Goal: Task Accomplishment & Management: Complete application form

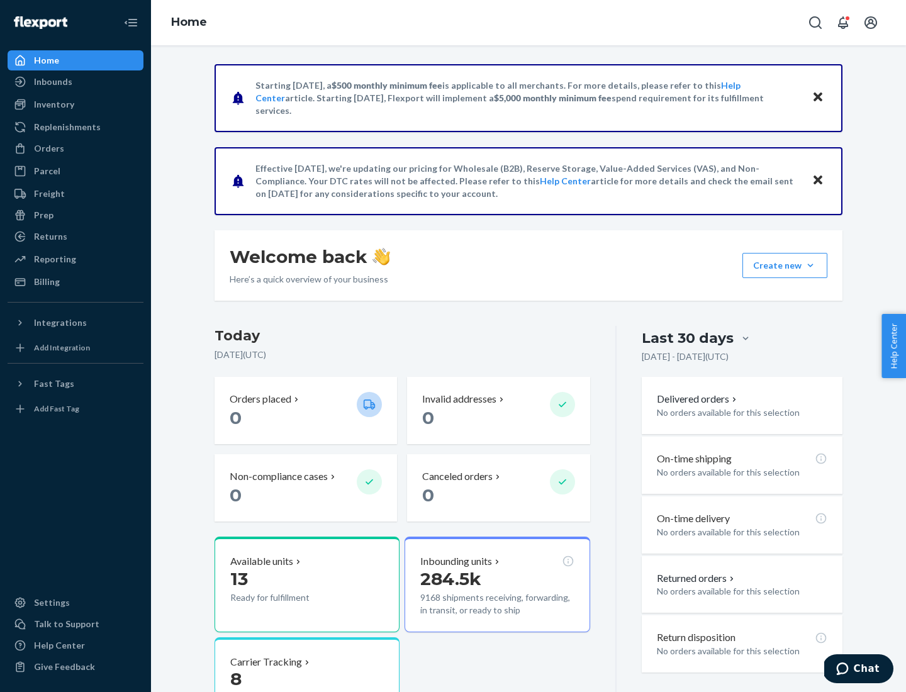
click at [811, 266] on button "Create new Create new inbound Create new order Create new product" at bounding box center [785, 265] width 85 height 25
click at [76, 82] on div "Inbounds" at bounding box center [75, 82] width 133 height 18
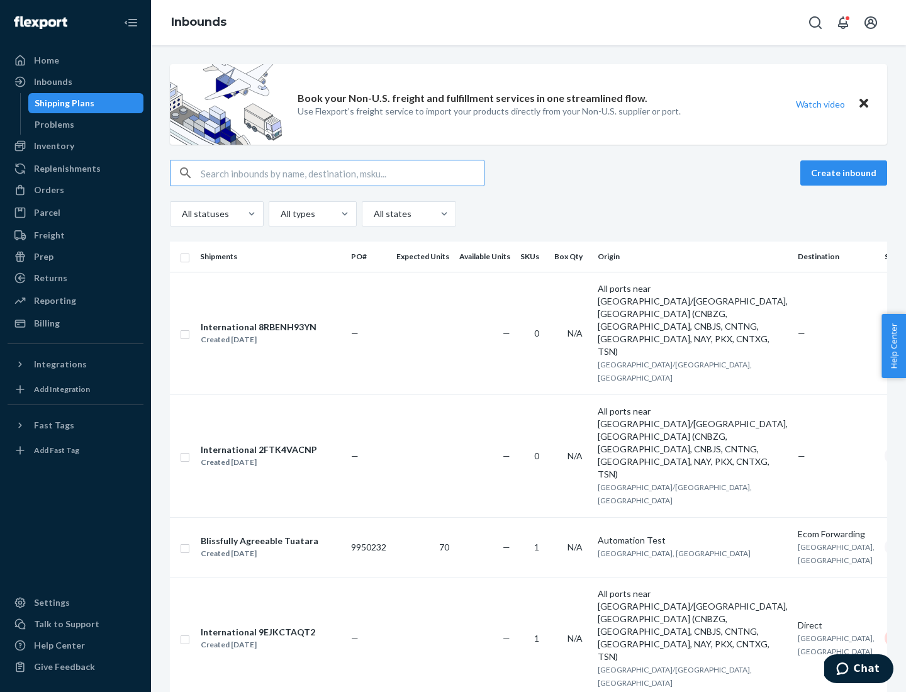
click at [846, 173] on button "Create inbound" at bounding box center [844, 173] width 87 height 25
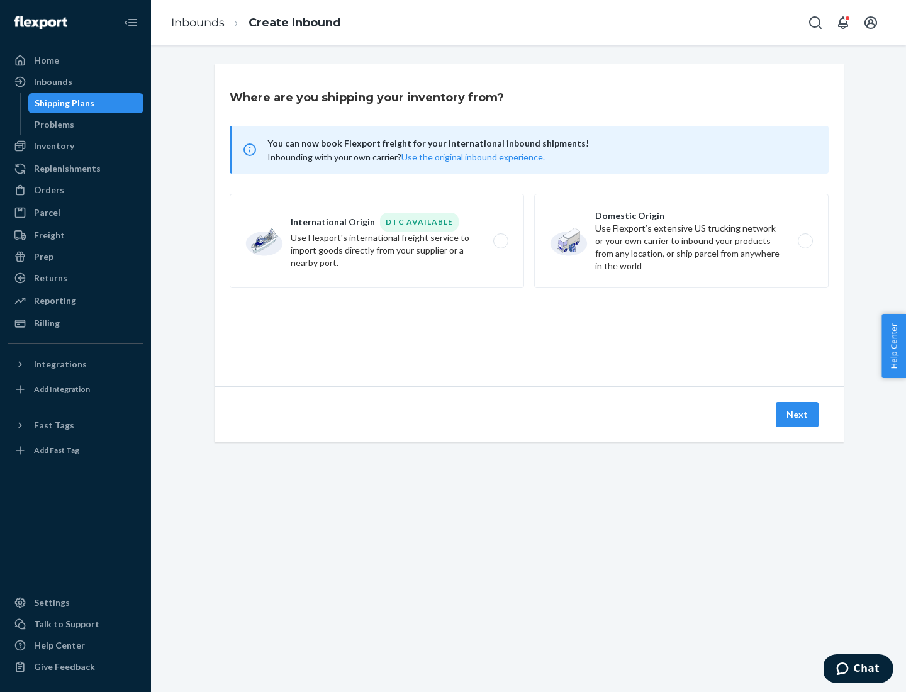
click at [682, 241] on label "Domestic Origin Use Flexport’s extensive US trucking network or your own carrie…" at bounding box center [681, 241] width 295 height 94
click at [805, 241] on input "Domestic Origin Use Flexport’s extensive US trucking network or your own carrie…" at bounding box center [809, 241] width 8 height 8
radio input "true"
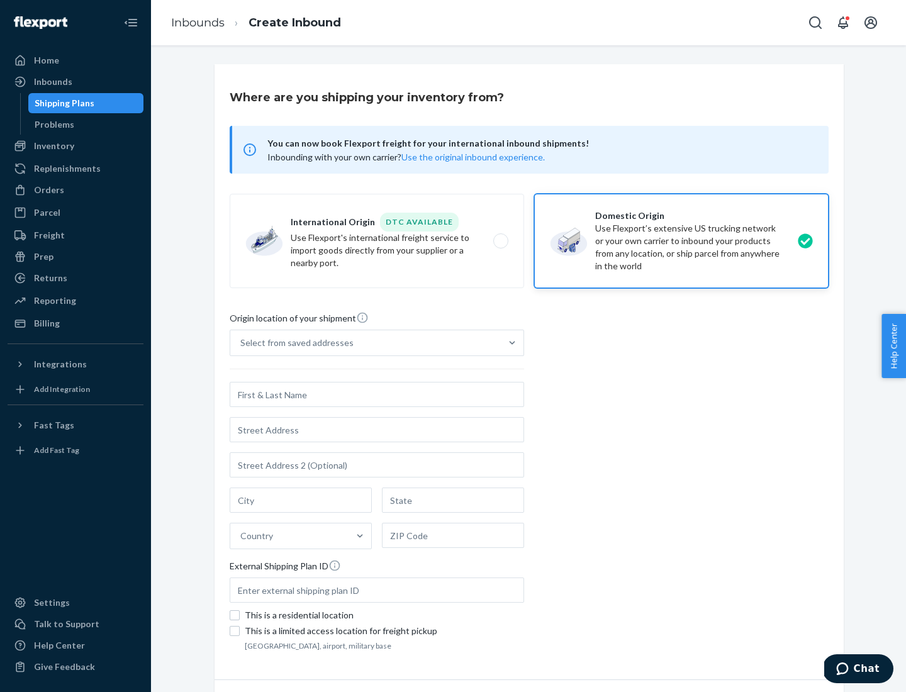
click at [294, 343] on div "Select from saved addresses" at bounding box center [296, 343] width 113 height 13
click at [242, 343] on input "Select from saved addresses" at bounding box center [240, 343] width 1 height 13
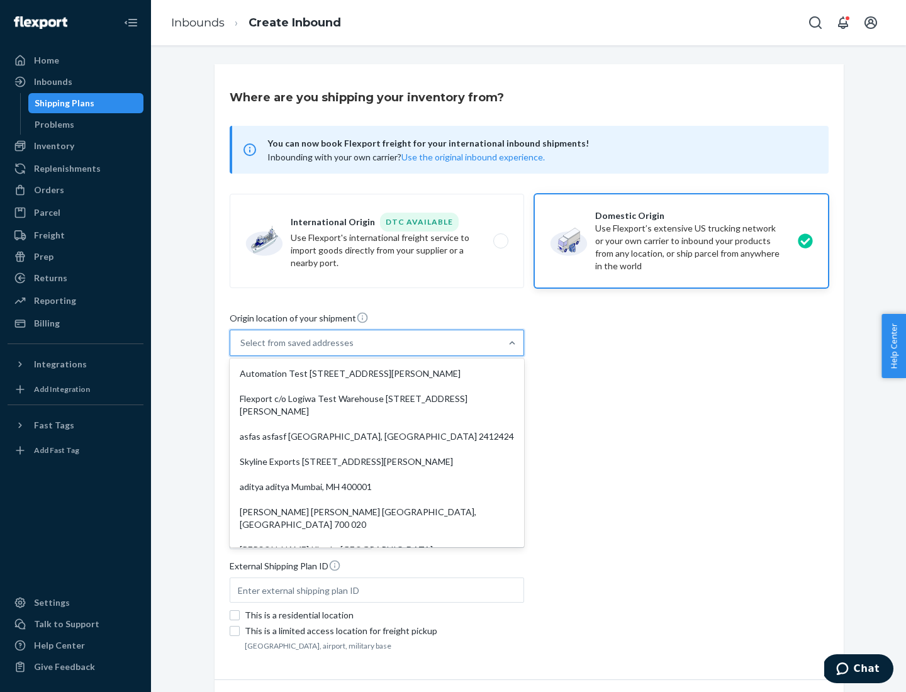
scroll to position [5, 0]
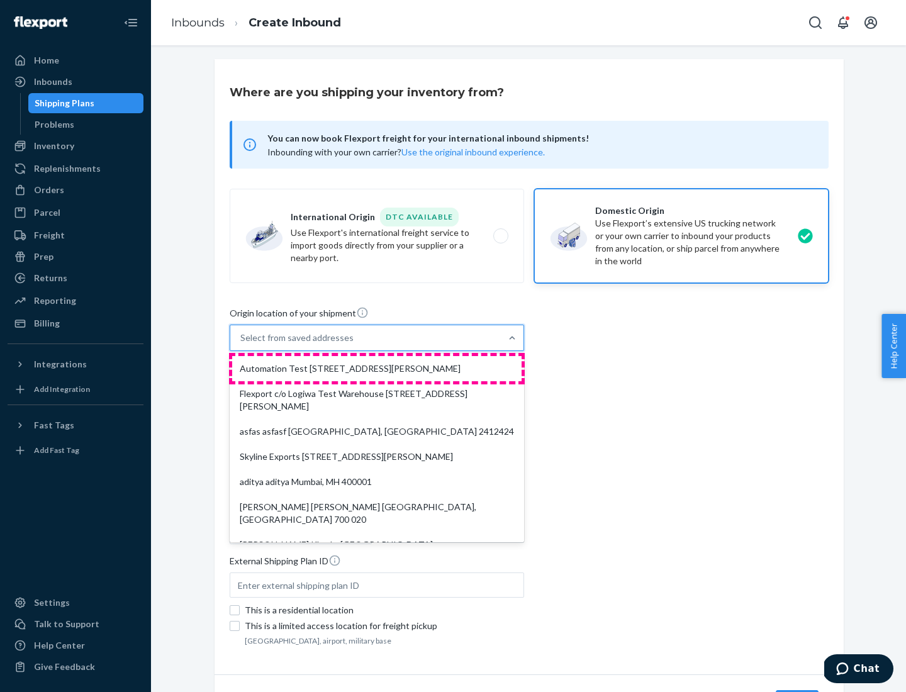
click at [377, 369] on div "Automation Test [STREET_ADDRESS][PERSON_NAME]" at bounding box center [377, 368] width 290 height 25
click at [242, 344] on input "option Automation Test [STREET_ADDRESS][PERSON_NAME]. 9 results available. Use …" at bounding box center [240, 338] width 1 height 13
type input "Automation Test"
type input "9th Floor"
type input "[GEOGRAPHIC_DATA]"
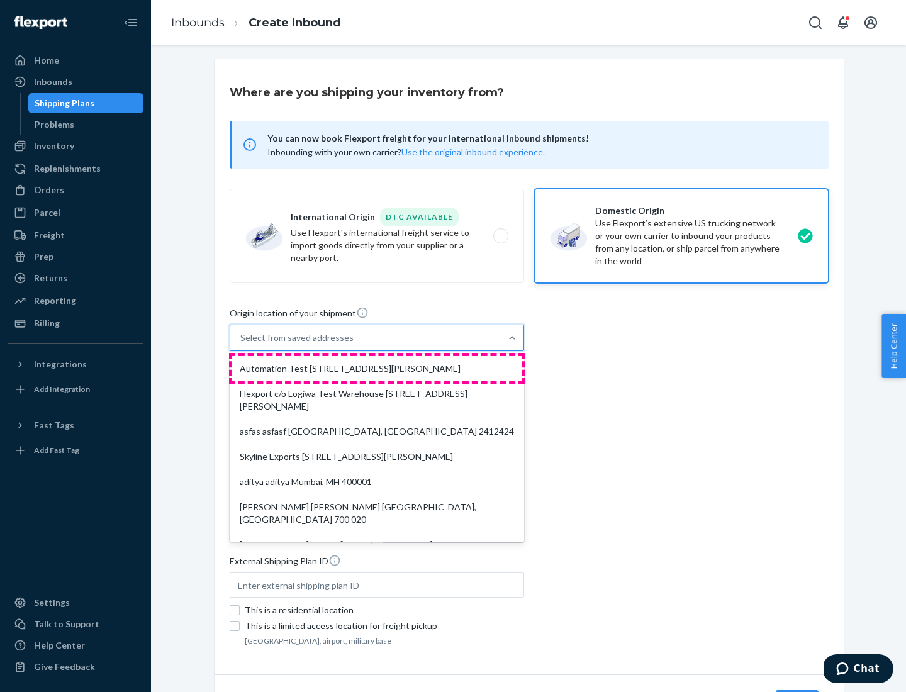
type input "CA"
type input "94104"
type input "[STREET_ADDRESS][PERSON_NAME]"
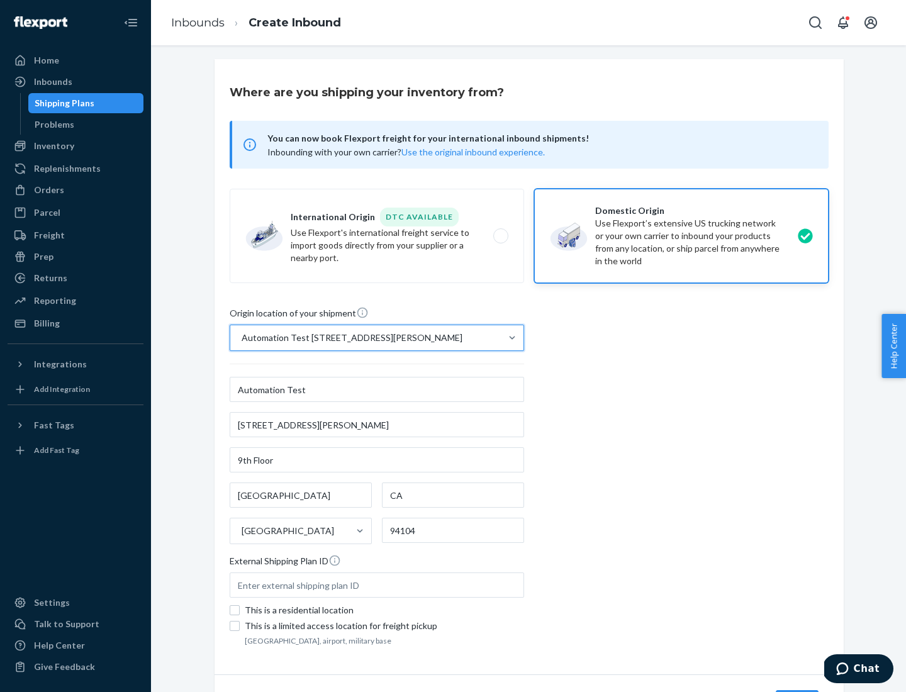
scroll to position [74, 0]
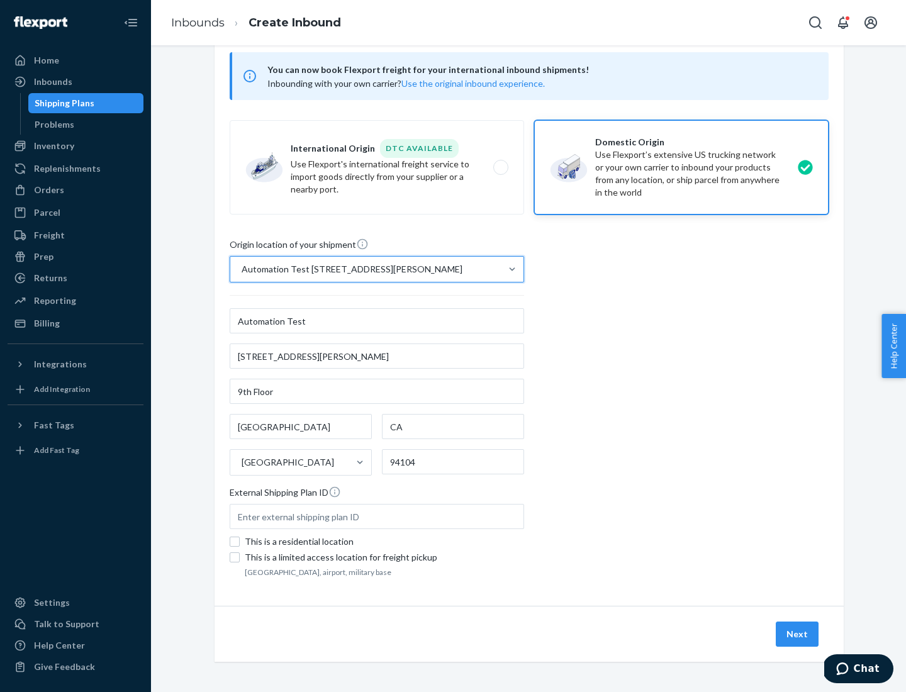
click at [798, 634] on button "Next" at bounding box center [797, 634] width 43 height 25
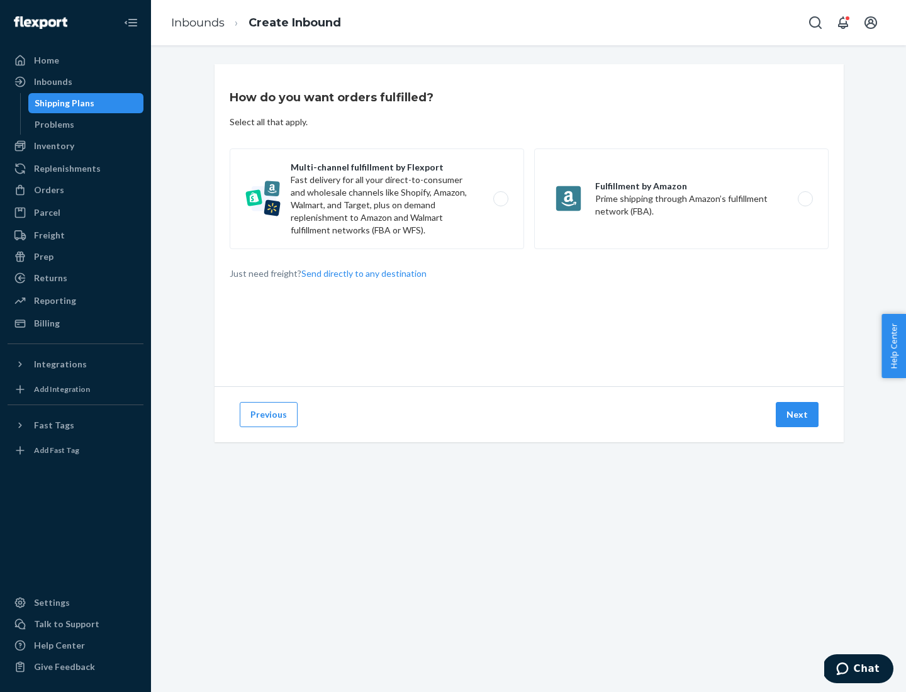
click at [377, 199] on label "Multi-channel fulfillment by Flexport Fast delivery for all your direct-to-cons…" at bounding box center [377, 199] width 295 height 101
click at [500, 199] on input "Multi-channel fulfillment by Flexport Fast delivery for all your direct-to-cons…" at bounding box center [504, 199] width 8 height 8
radio input "true"
click at [798, 415] on button "Next" at bounding box center [797, 414] width 43 height 25
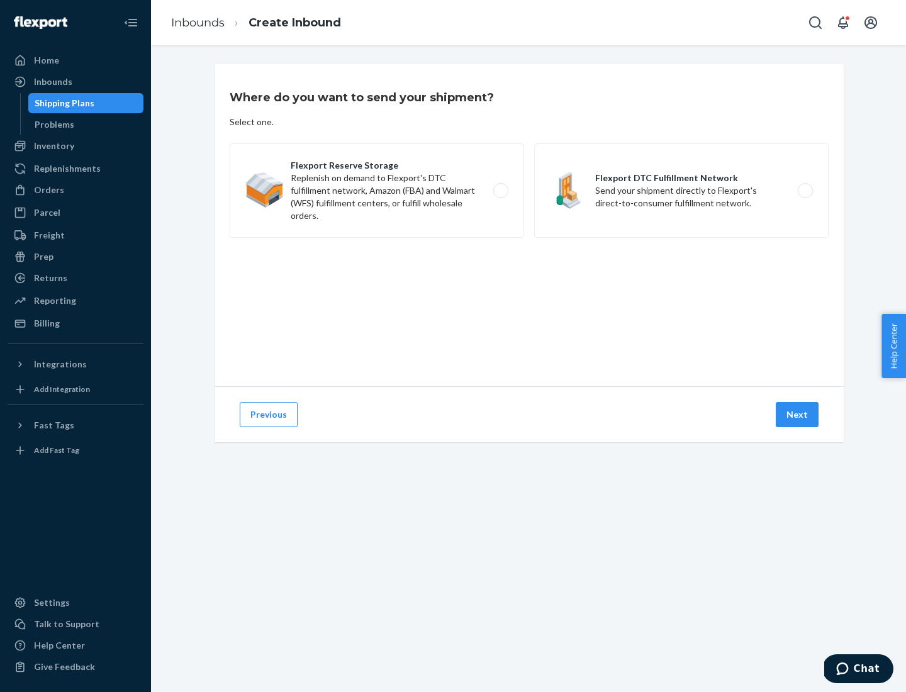
click at [682, 191] on label "Flexport DTC Fulfillment Network Send your shipment directly to Flexport's dire…" at bounding box center [681, 191] width 295 height 94
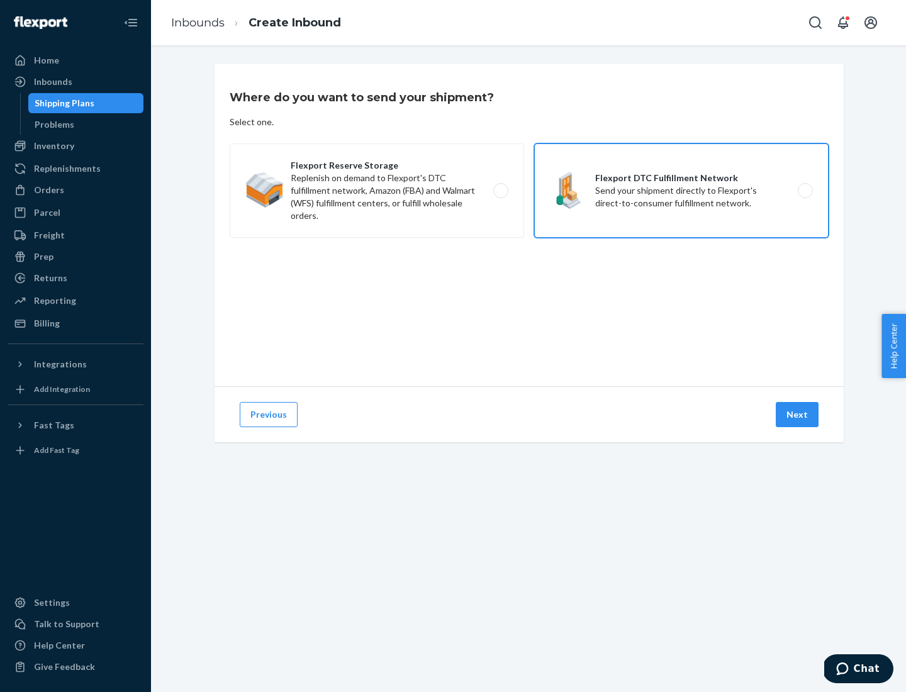
click at [805, 191] on input "Flexport DTC Fulfillment Network Send your shipment directly to Flexport's dire…" at bounding box center [809, 191] width 8 height 8
radio input "true"
click at [798, 415] on button "Next" at bounding box center [797, 414] width 43 height 25
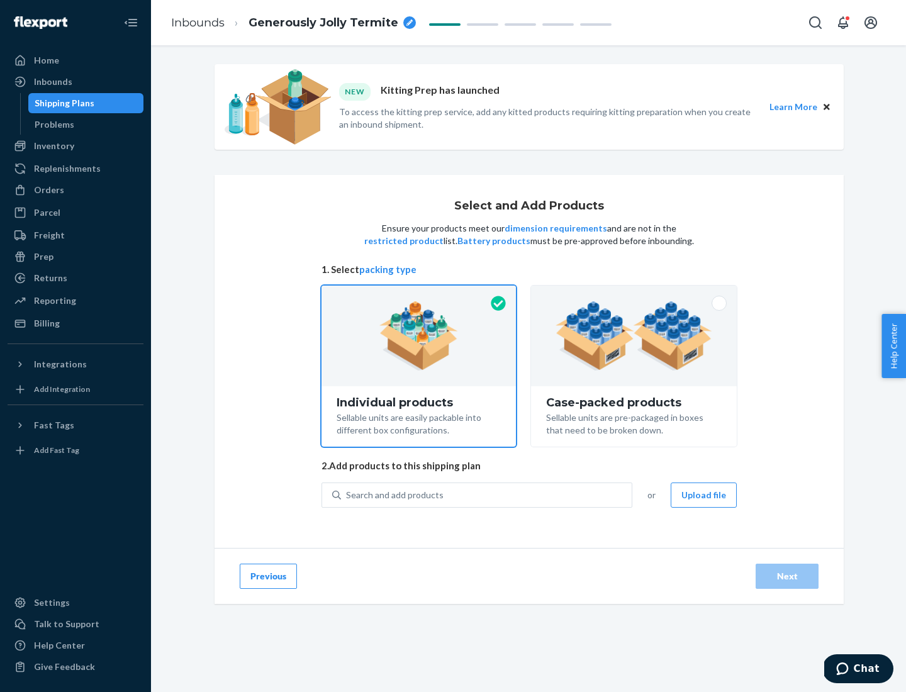
click at [634, 336] on img at bounding box center [634, 336] width 157 height 69
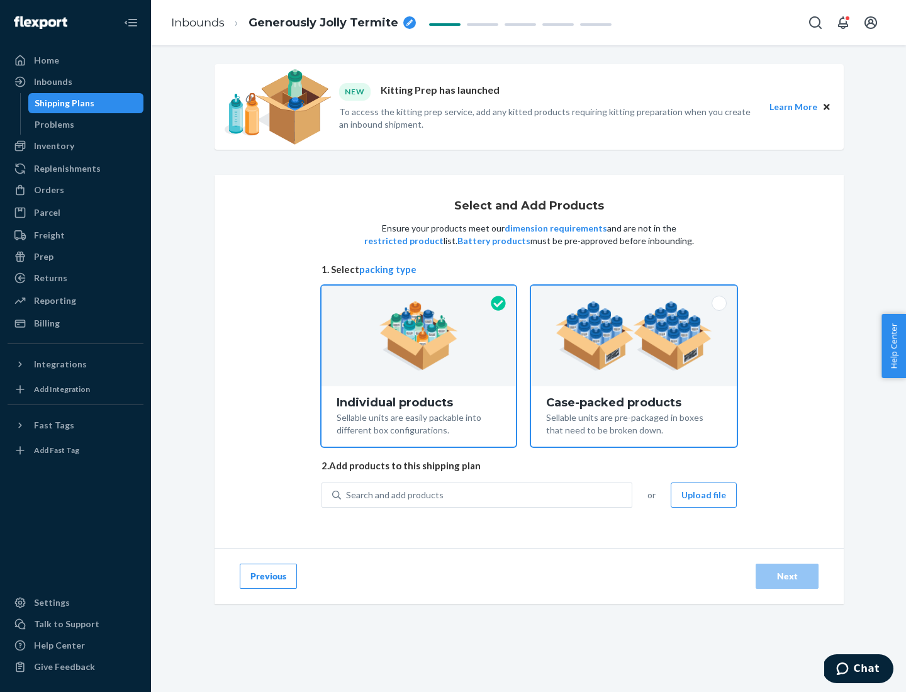
click at [634, 294] on input "Case-packed products Sellable units are pre-packaged in boxes that need to be b…" at bounding box center [634, 290] width 8 height 8
radio input "true"
radio input "false"
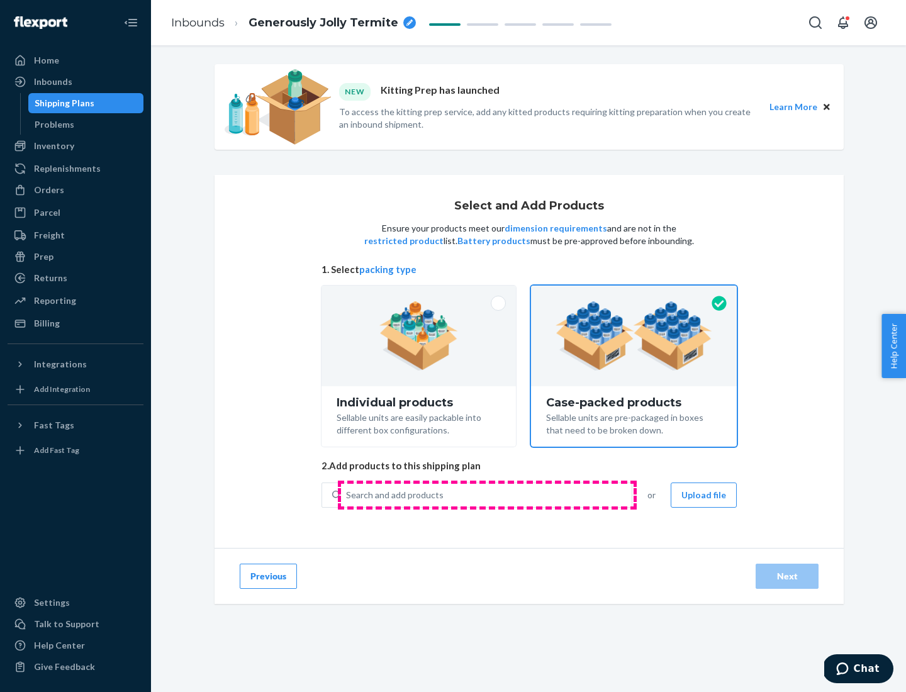
click at [487, 495] on div "Search and add products" at bounding box center [486, 495] width 291 height 23
click at [347, 495] on input "Search and add products" at bounding box center [346, 495] width 1 height 13
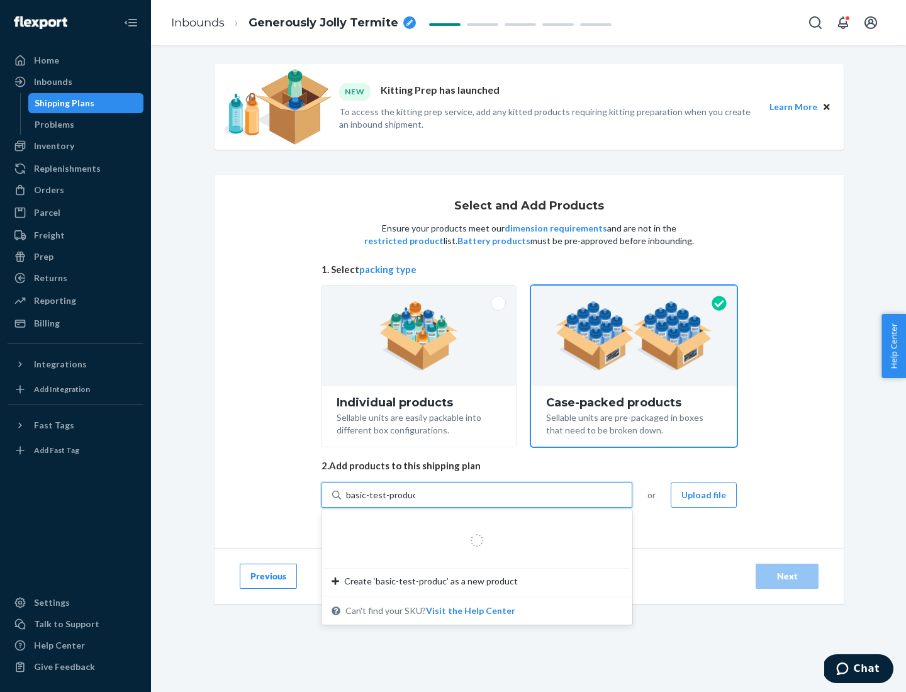
type input "basic-test-product-1"
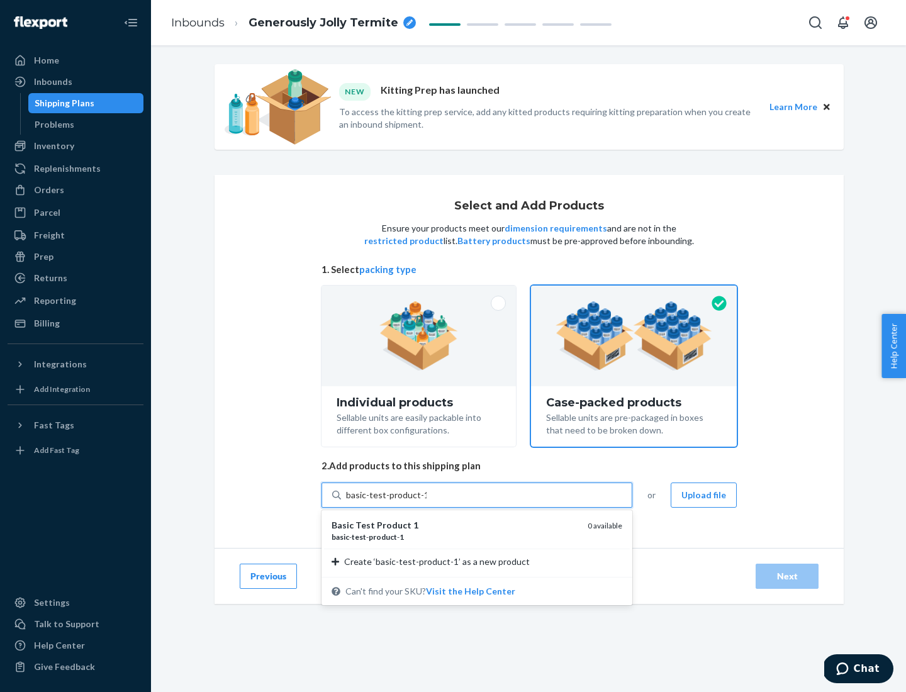
click at [455, 537] on div "basic - test - product - 1" at bounding box center [455, 537] width 246 height 11
click at [427, 502] on input "basic-test-product-1" at bounding box center [386, 495] width 81 height 13
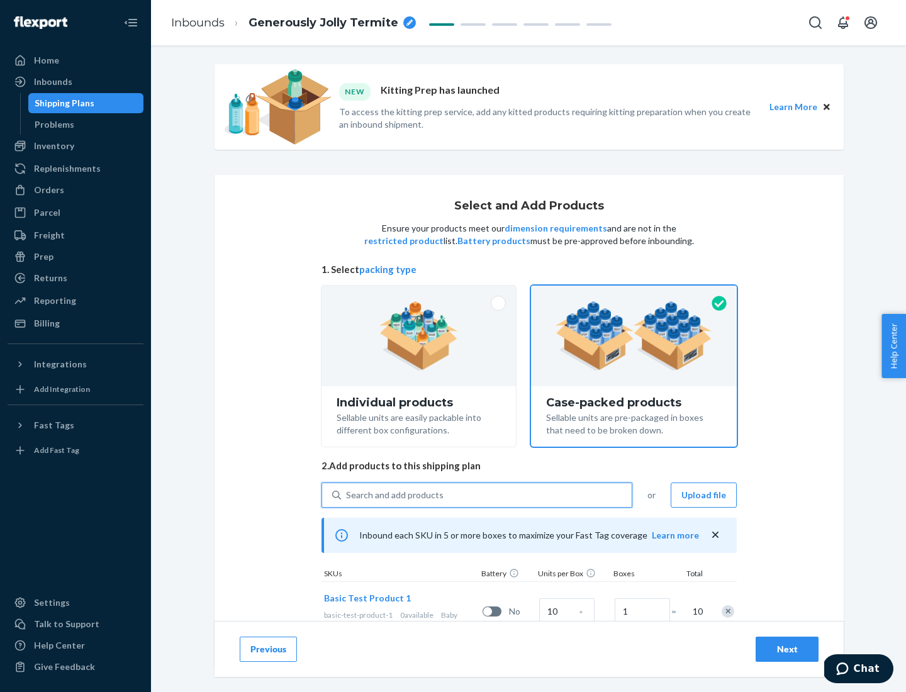
scroll to position [45, 0]
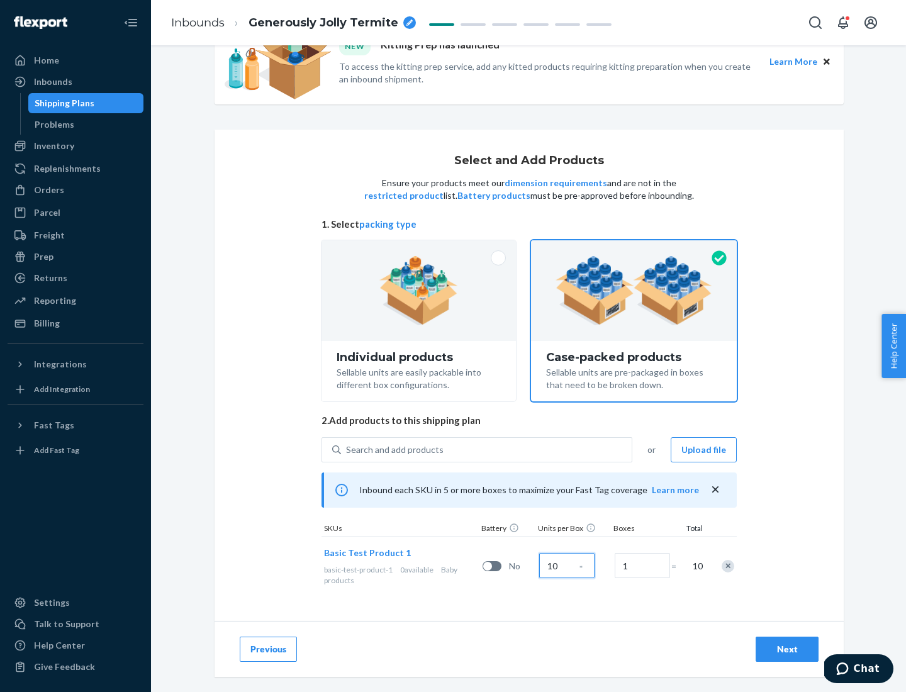
type input "10"
type input "7"
click at [787, 650] on div "Next" at bounding box center [788, 649] width 42 height 13
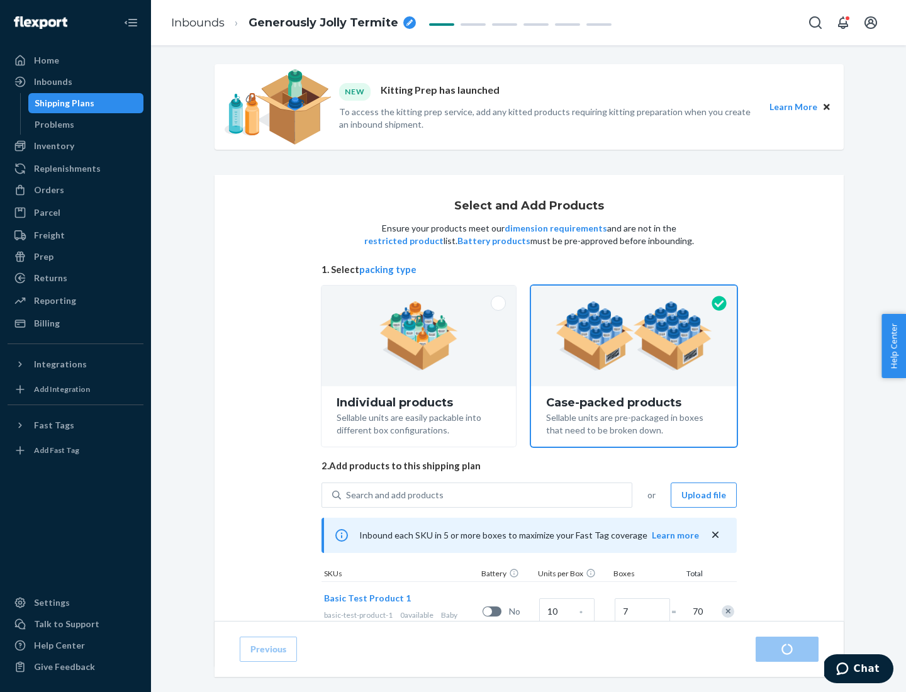
radio input "true"
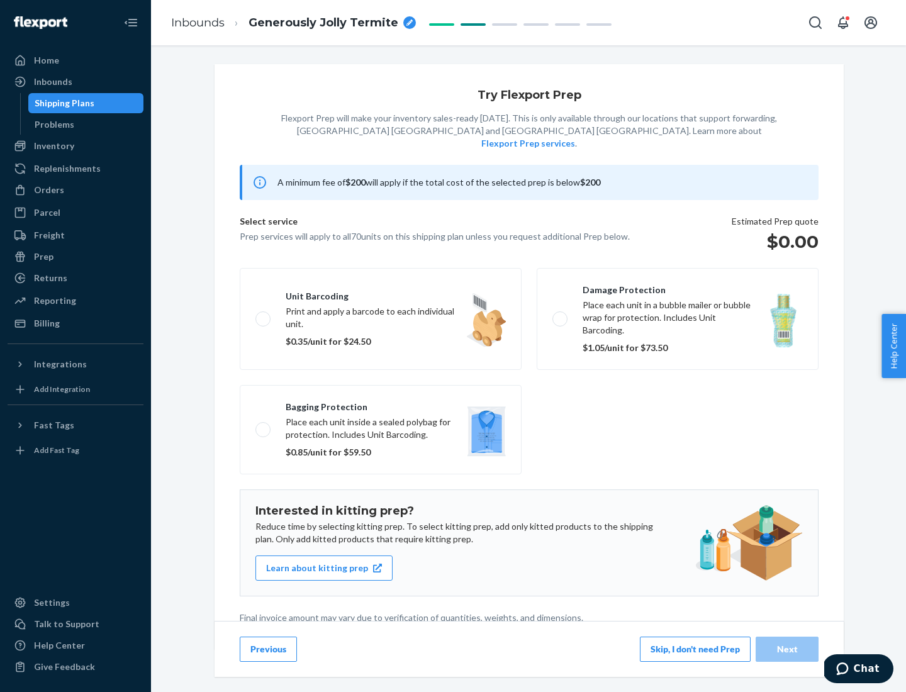
scroll to position [3, 0]
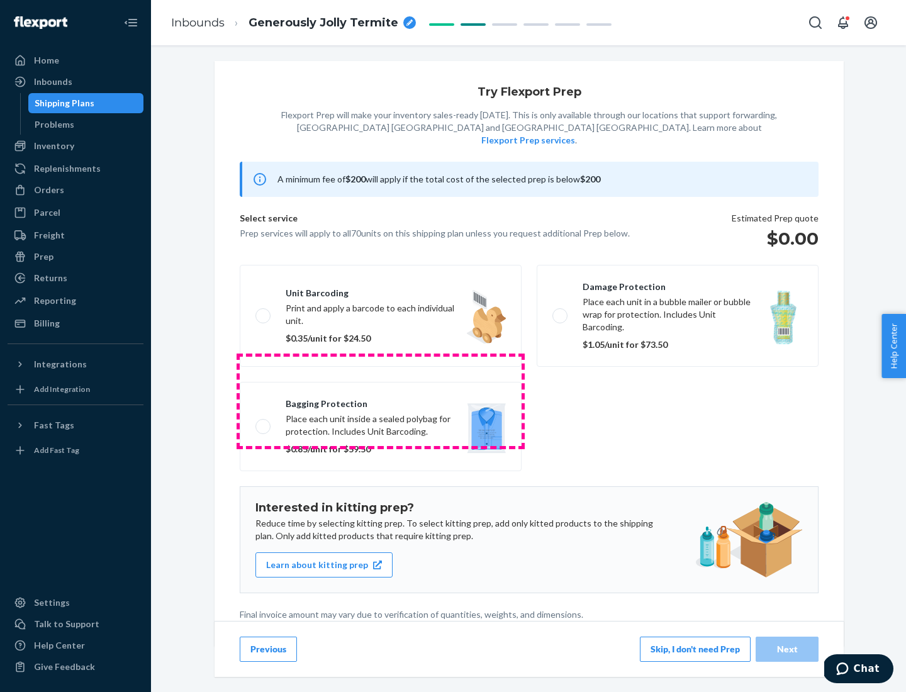
click at [381, 401] on label "Bagging protection Place each unit inside a sealed polybag for protection. Incl…" at bounding box center [381, 426] width 282 height 89
click at [264, 422] on input "Bagging protection Place each unit inside a sealed polybag for protection. Incl…" at bounding box center [260, 426] width 8 height 8
checkbox input "true"
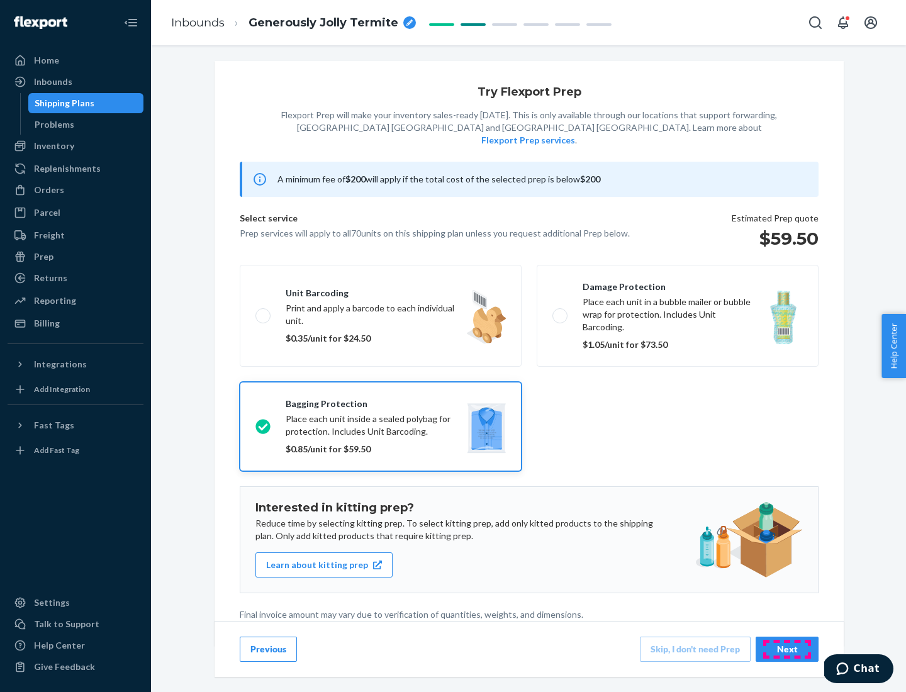
click at [787, 649] on div "Next" at bounding box center [788, 649] width 42 height 13
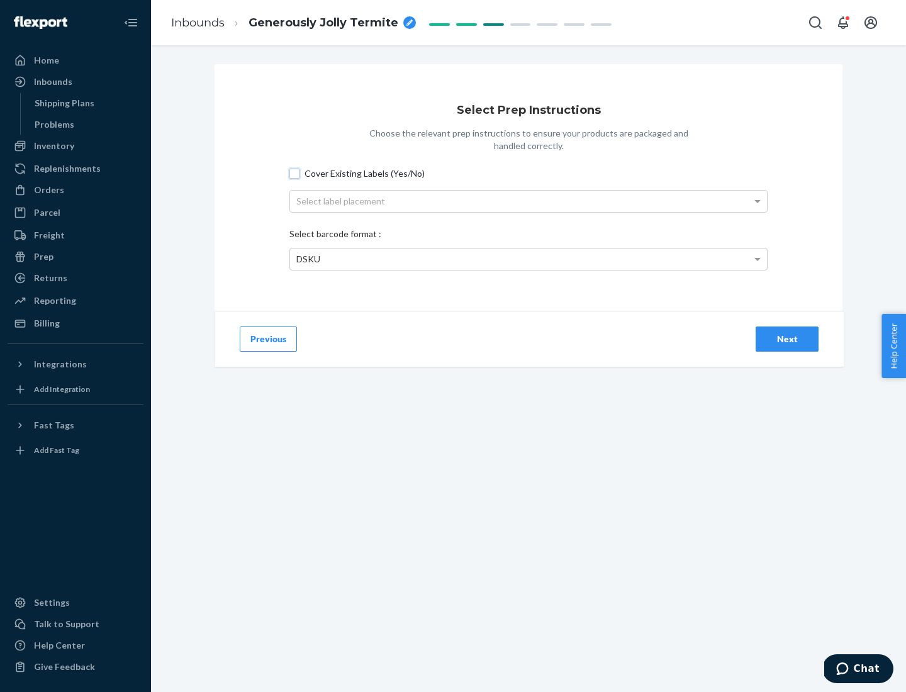
click at [295, 173] on input "Cover Existing Labels (Yes/No)" at bounding box center [295, 174] width 10 height 10
checkbox input "true"
click at [529, 201] on div "Select label placement" at bounding box center [528, 201] width 477 height 21
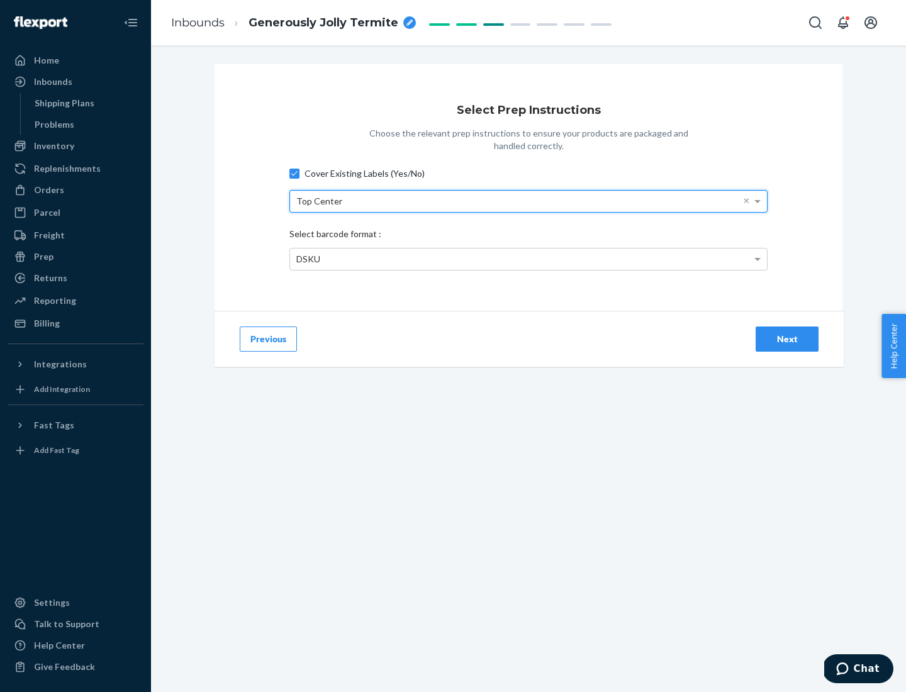
click at [529, 259] on div "DSKU" at bounding box center [528, 259] width 477 height 21
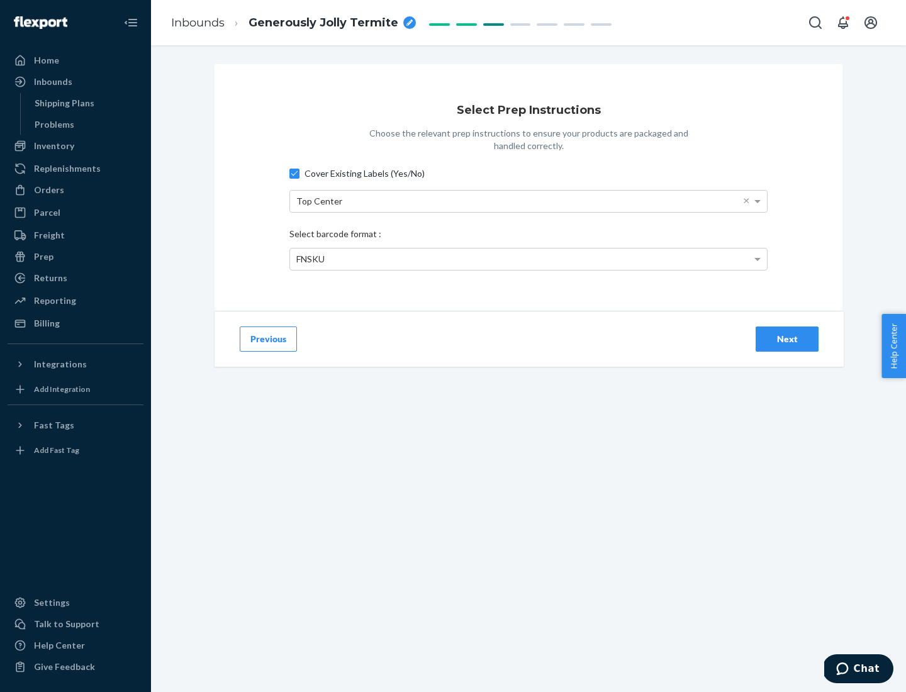
click at [787, 339] on div "Next" at bounding box center [788, 339] width 42 height 13
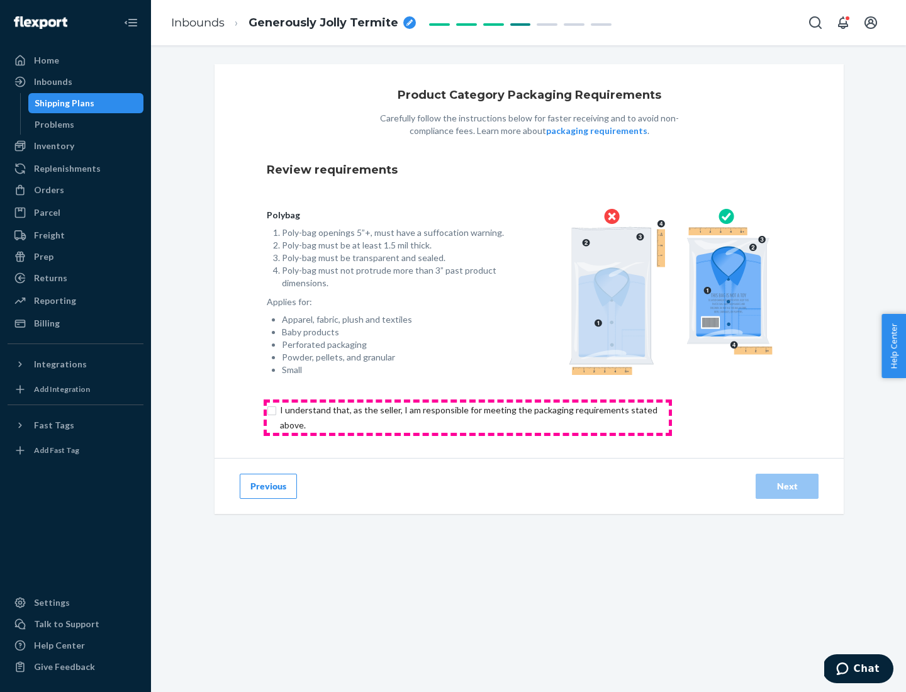
click at [468, 417] on input "checkbox" at bounding box center [476, 418] width 419 height 30
checkbox input "true"
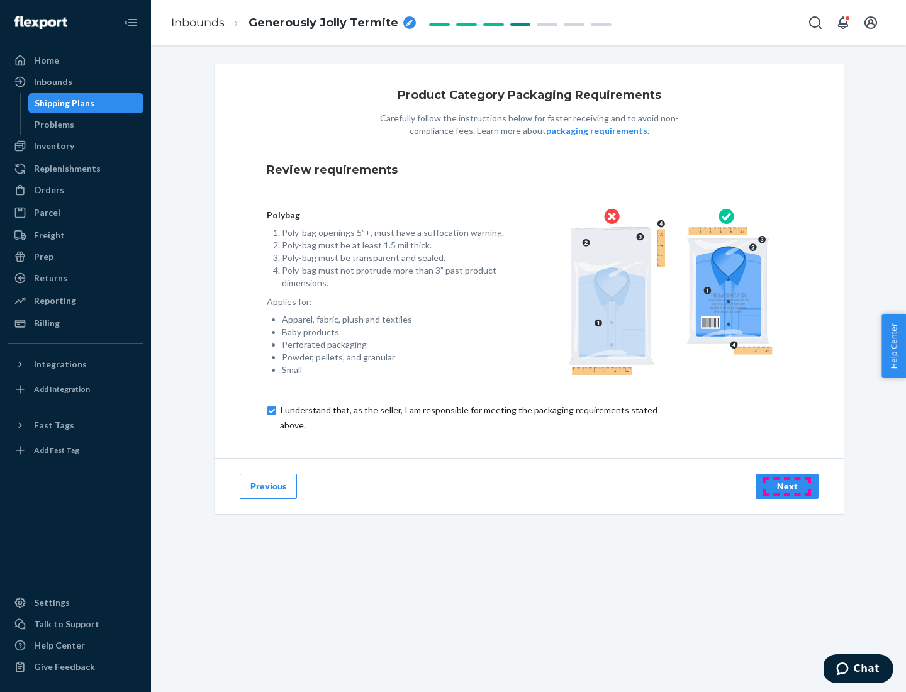
click at [787, 486] on div "Next" at bounding box center [788, 486] width 42 height 13
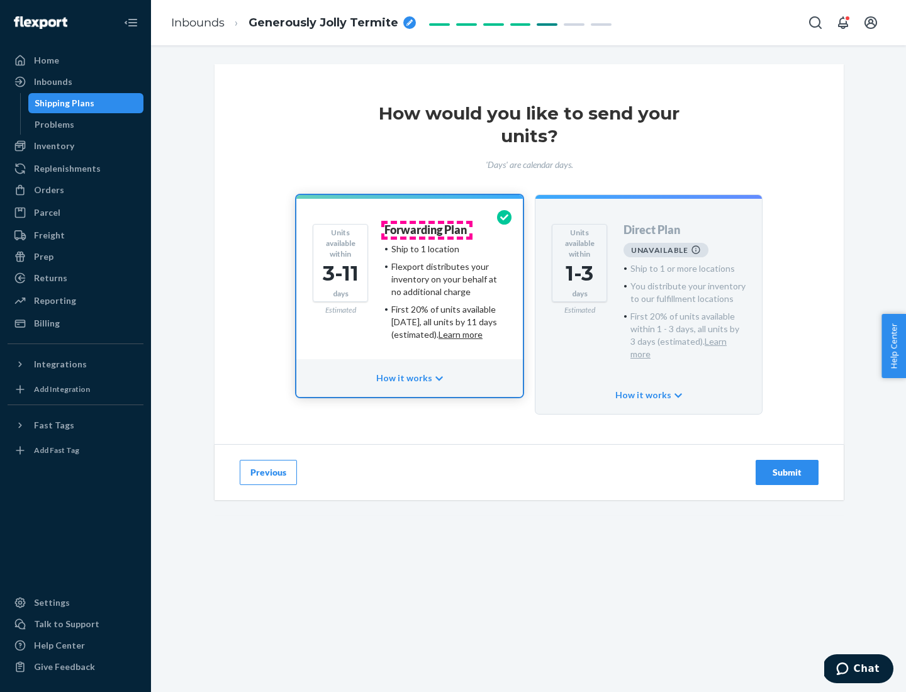
click at [427, 230] on h4 "Forwarding Plan" at bounding box center [426, 230] width 82 height 13
click at [787, 466] on div "Submit" at bounding box center [788, 472] width 42 height 13
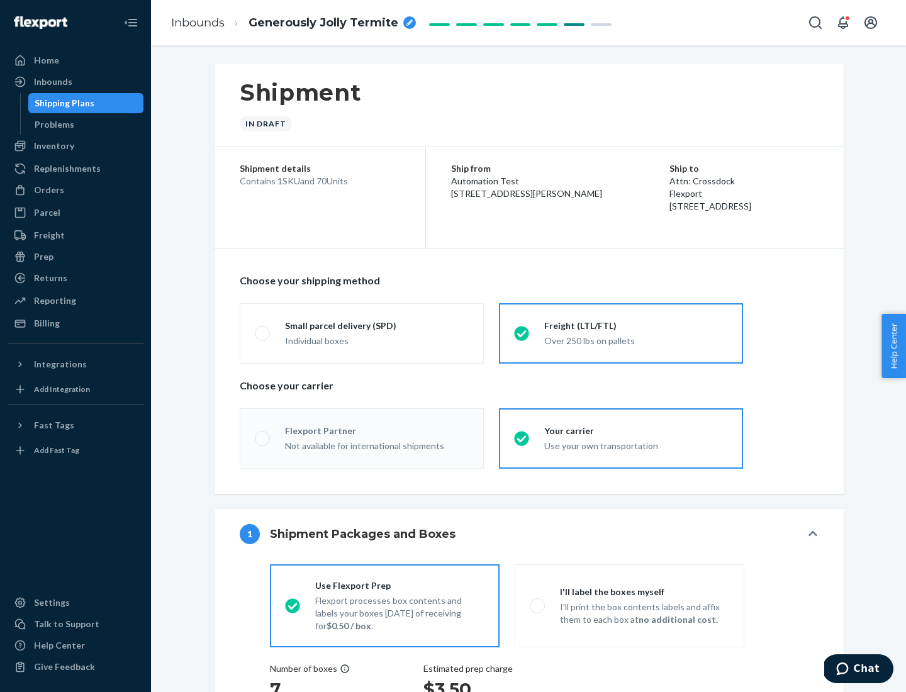
radio input "true"
radio input "false"
radio input "true"
radio input "false"
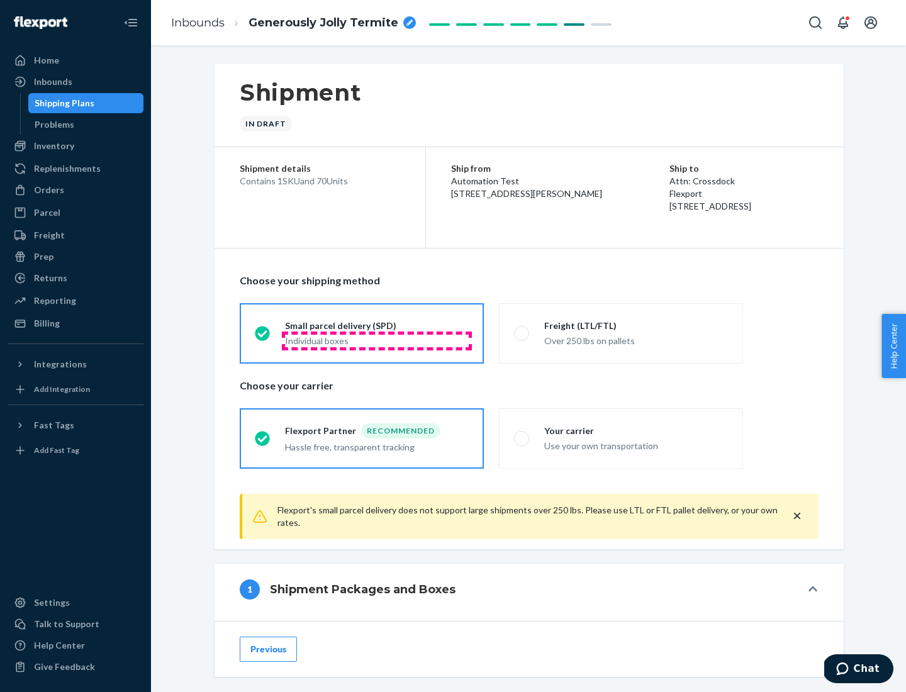
click at [377, 341] on div "Individual boxes" at bounding box center [377, 341] width 184 height 13
click at [263, 337] on input "Small parcel delivery (SPD) Individual boxes" at bounding box center [259, 333] width 8 height 8
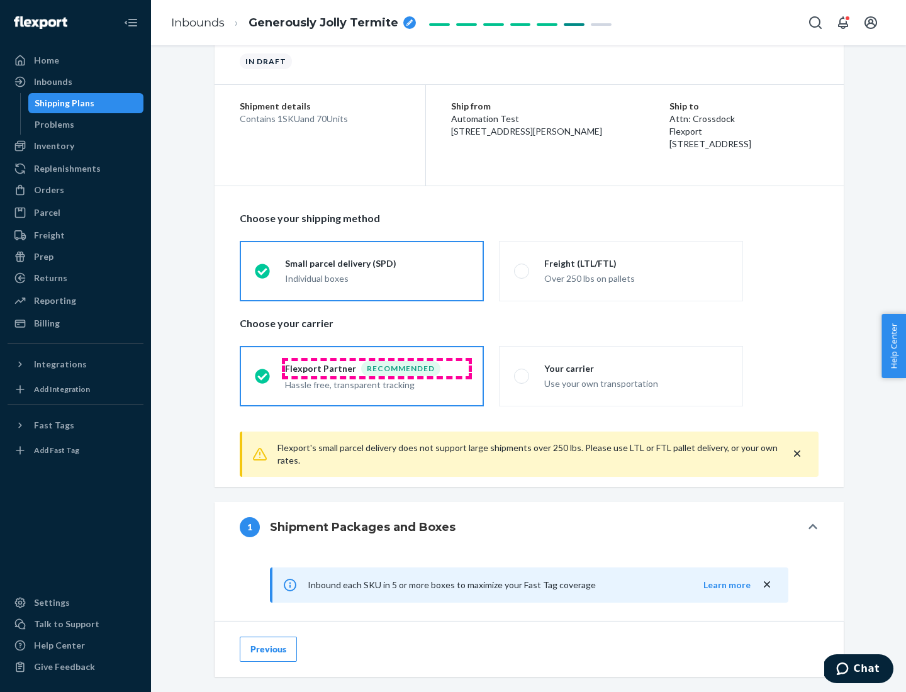
click at [377, 368] on div "Recommended" at bounding box center [400, 368] width 79 height 15
click at [263, 372] on input "Flexport Partner Recommended Hassle free, transparent tracking" at bounding box center [259, 376] width 8 height 8
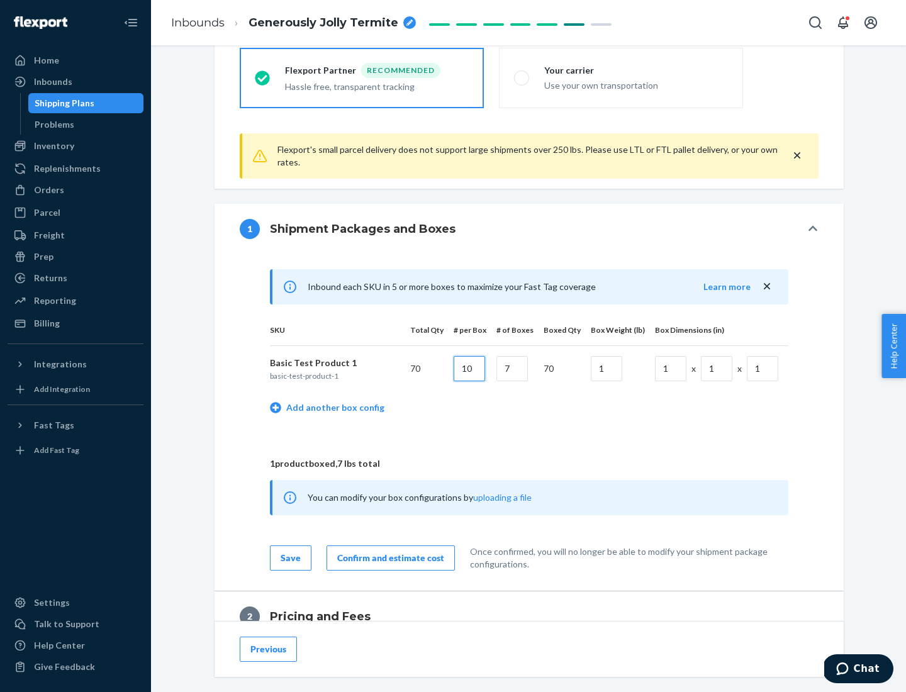
type input "10"
type input "7"
type input "1"
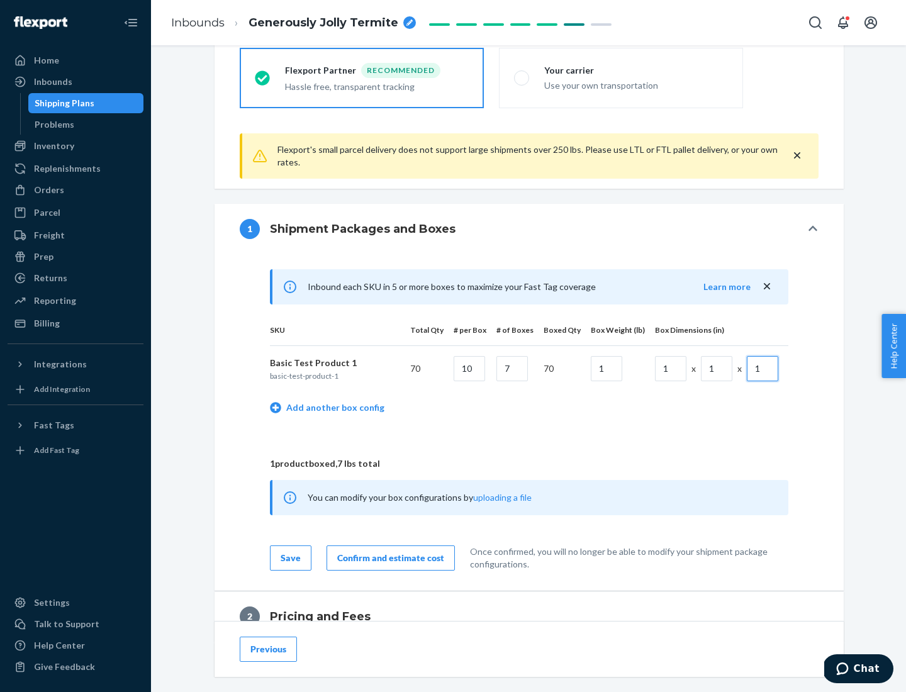
scroll to position [550, 0]
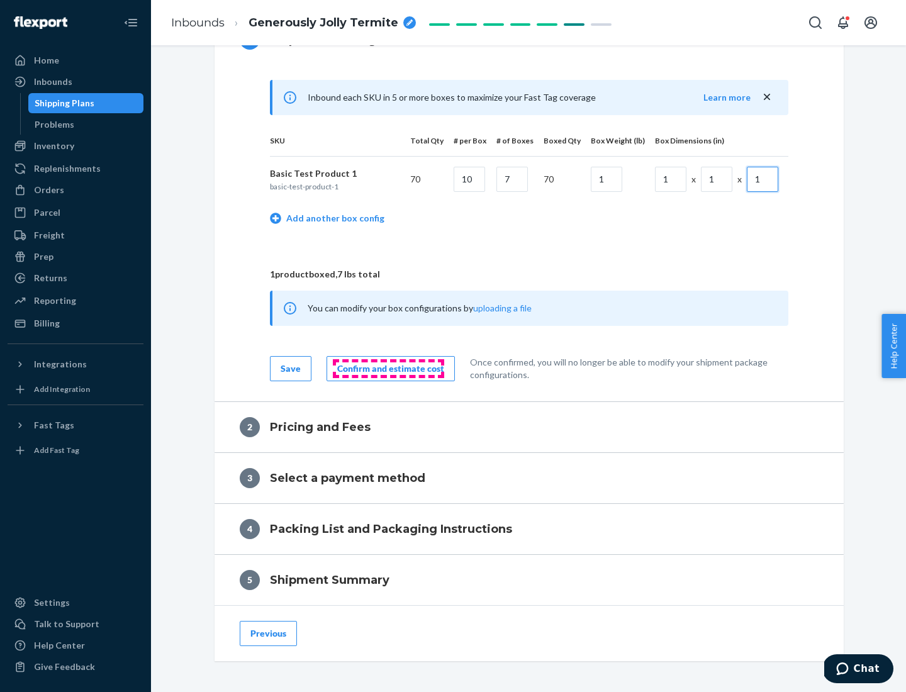
type input "1"
click at [388, 368] on div "Confirm and estimate cost" at bounding box center [390, 369] width 107 height 13
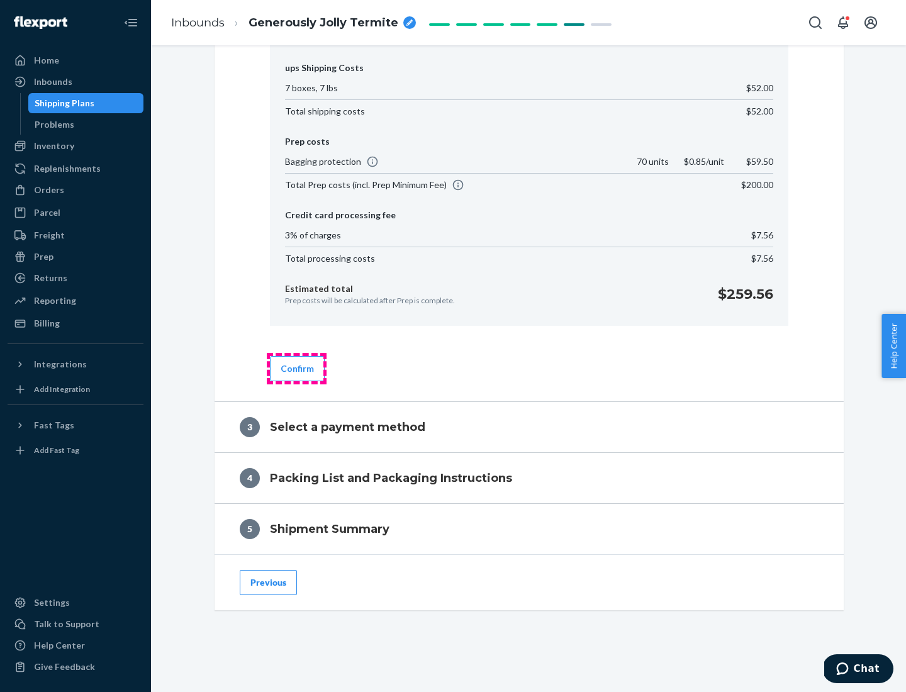
click at [296, 368] on button "Confirm" at bounding box center [297, 368] width 55 height 25
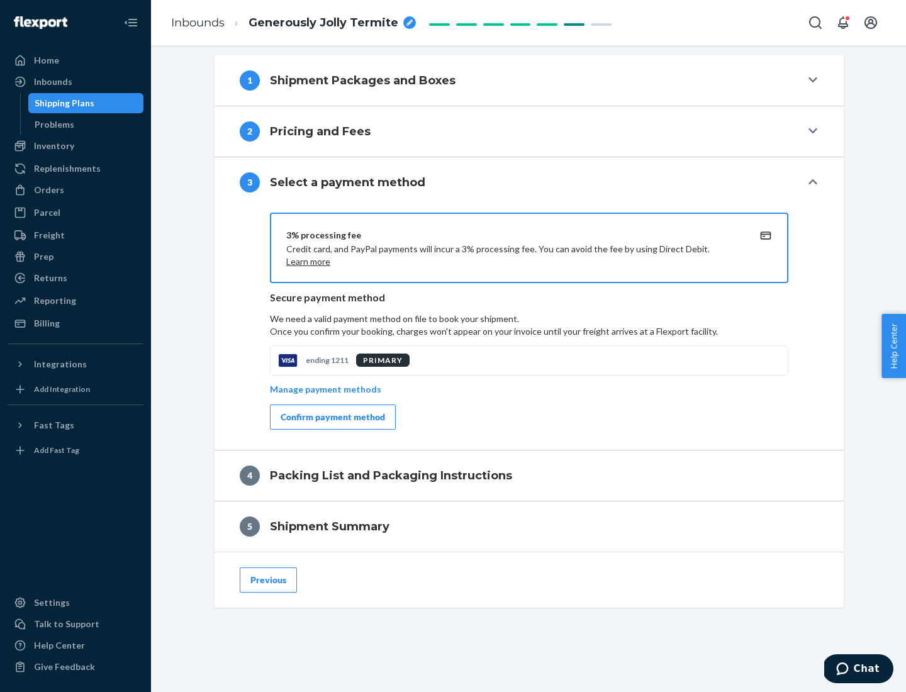
click at [332, 417] on div "Confirm payment method" at bounding box center [333, 417] width 104 height 13
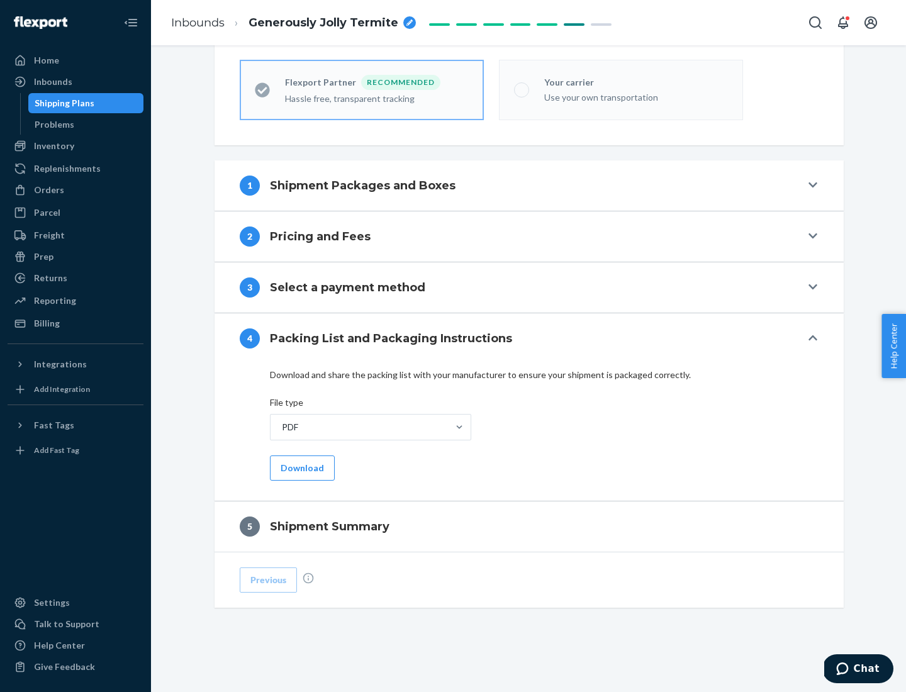
scroll to position [349, 0]
